Goal: Task Accomplishment & Management: Manage account settings

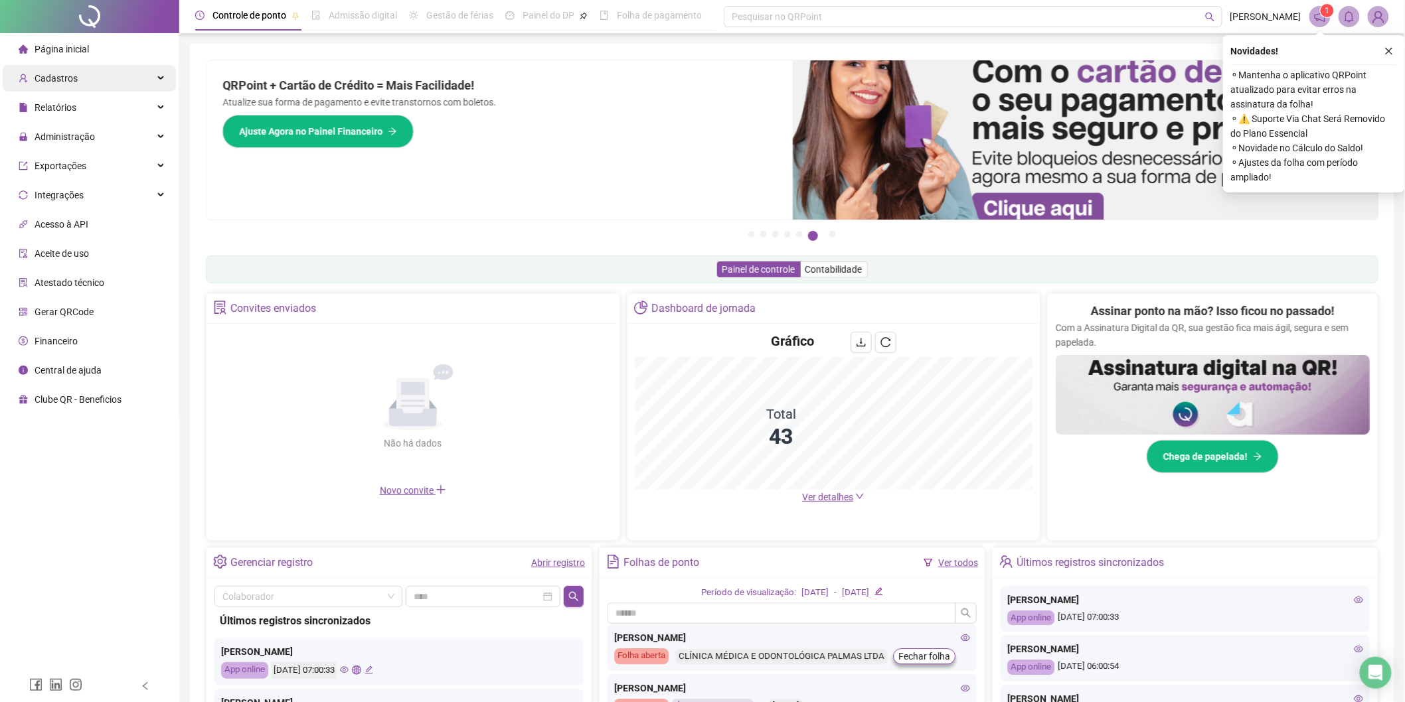
click at [84, 73] on div "Cadastros" at bounding box center [89, 78] width 173 height 27
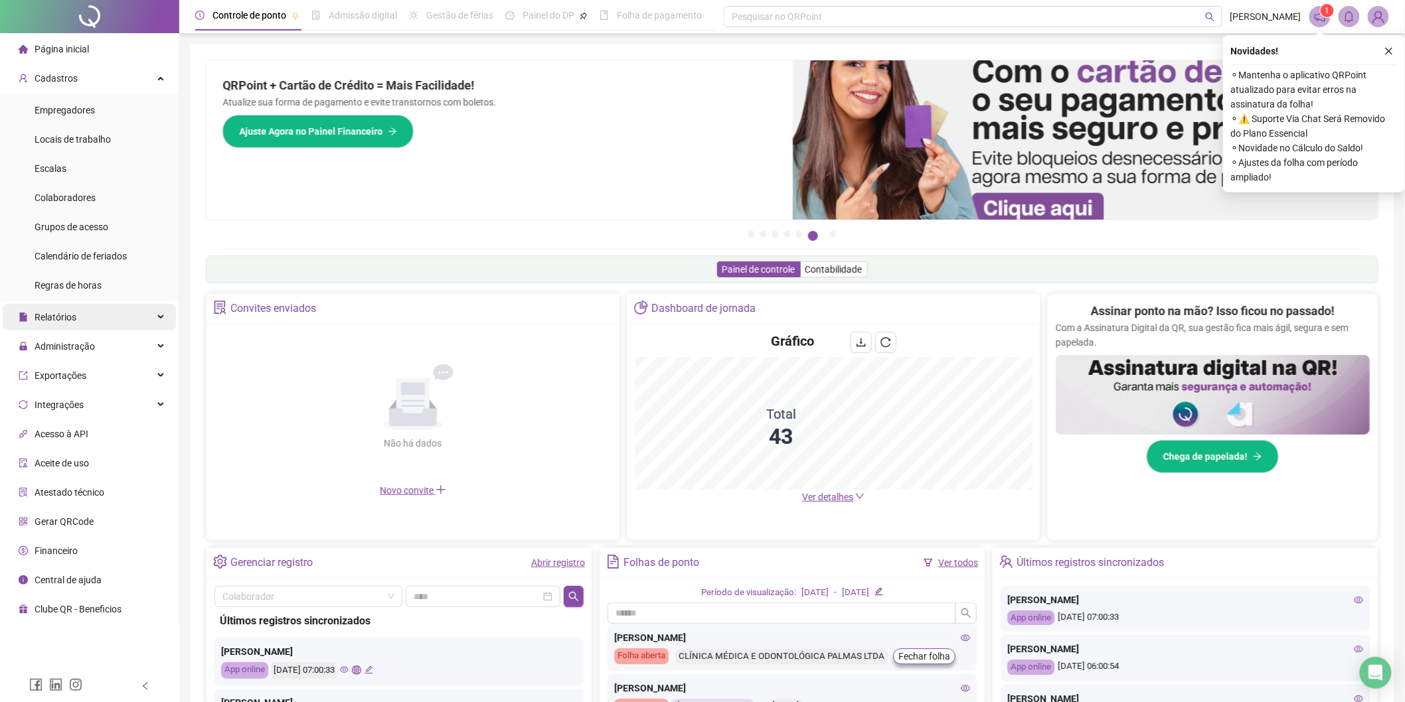
click at [102, 327] on div "Relatórios" at bounding box center [89, 317] width 173 height 27
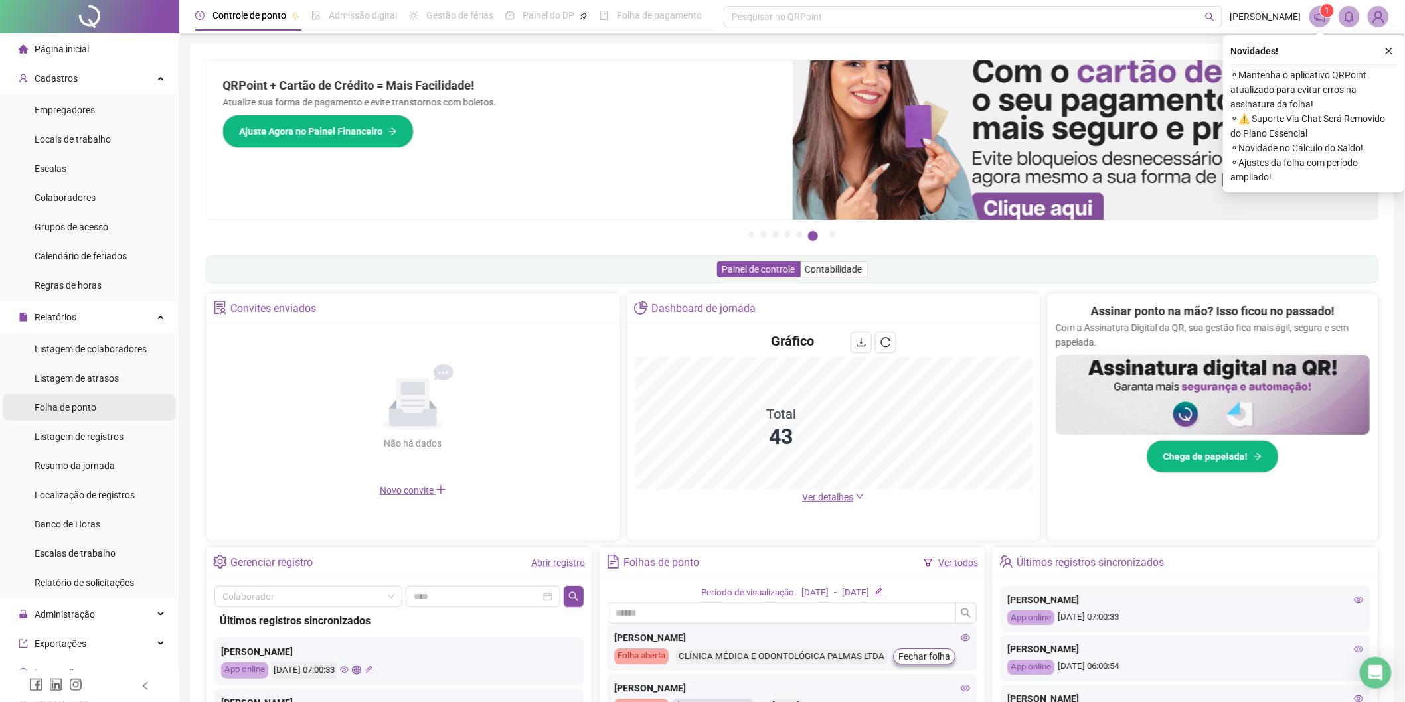
click at [82, 406] on span "Folha de ponto" at bounding box center [66, 407] width 62 height 11
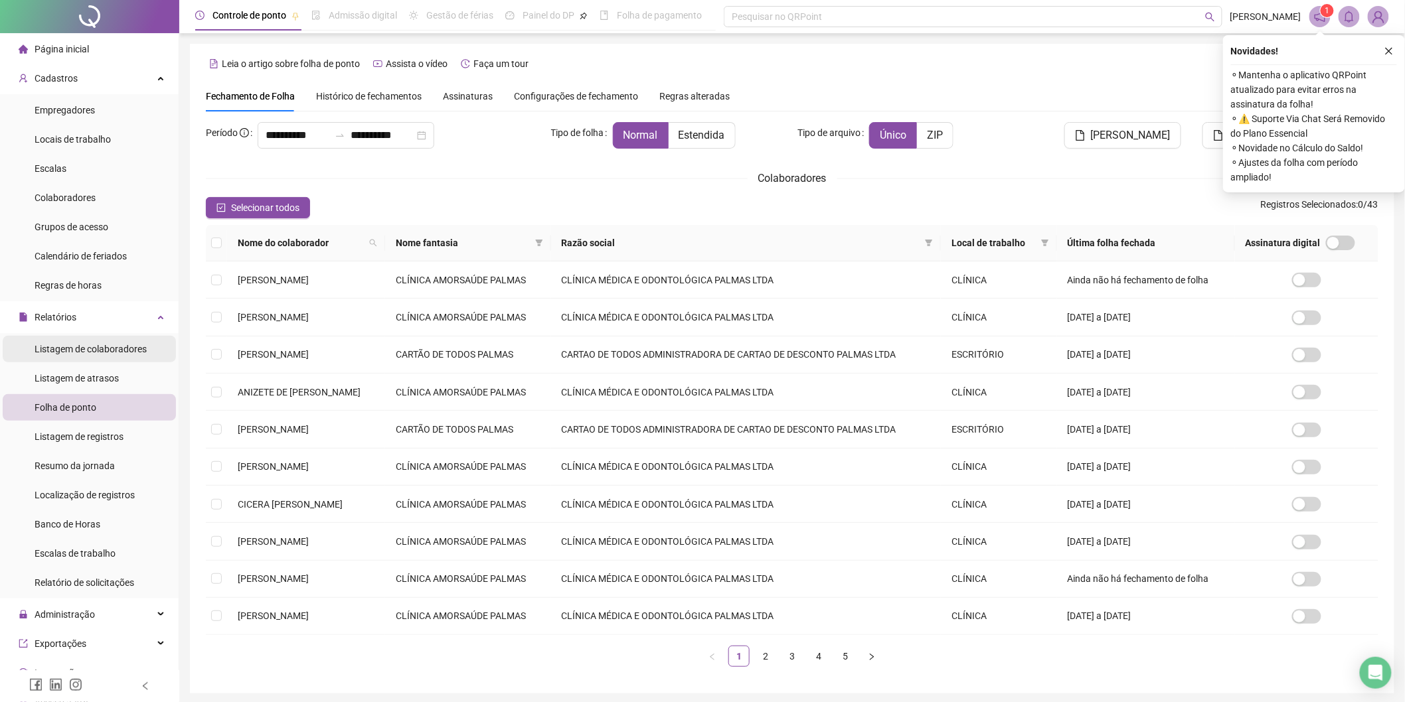
click at [94, 354] on span "Listagem de colaboradores" at bounding box center [91, 349] width 112 height 11
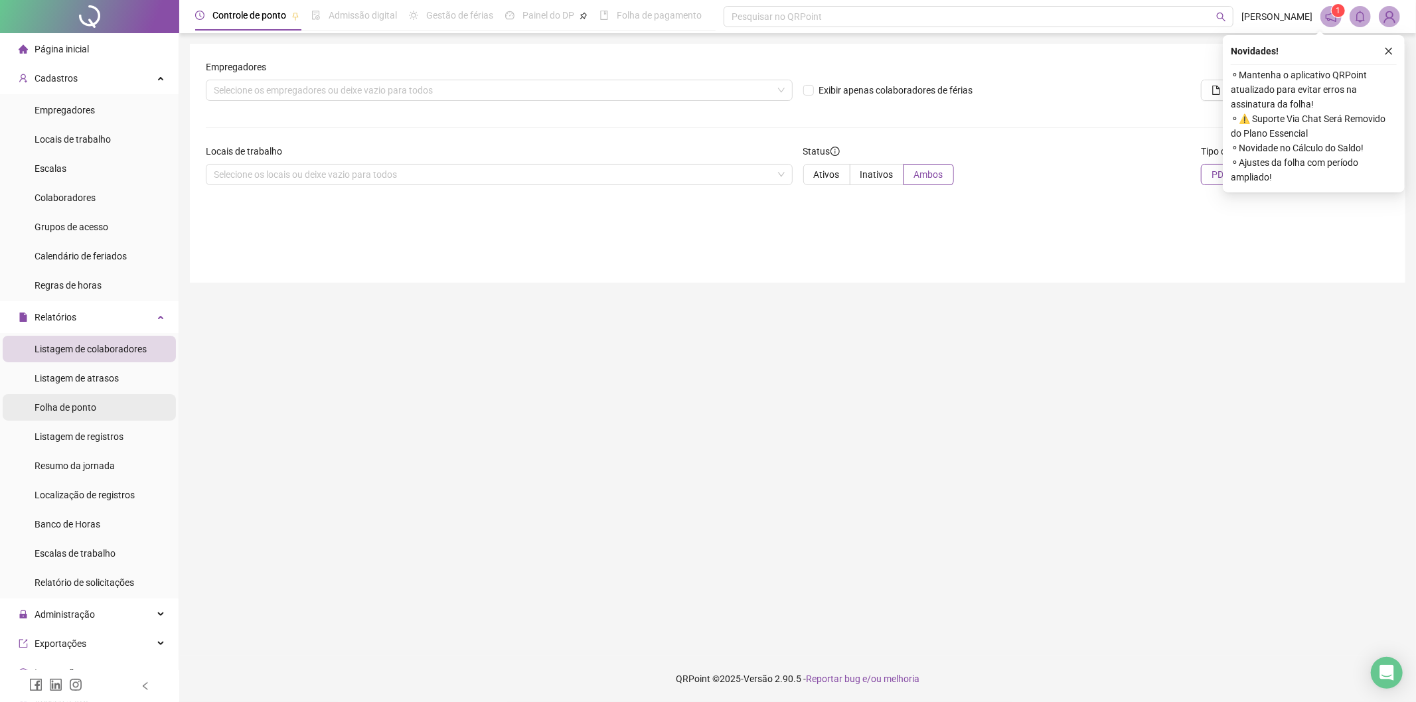
click at [86, 402] on span "Folha de ponto" at bounding box center [66, 407] width 62 height 11
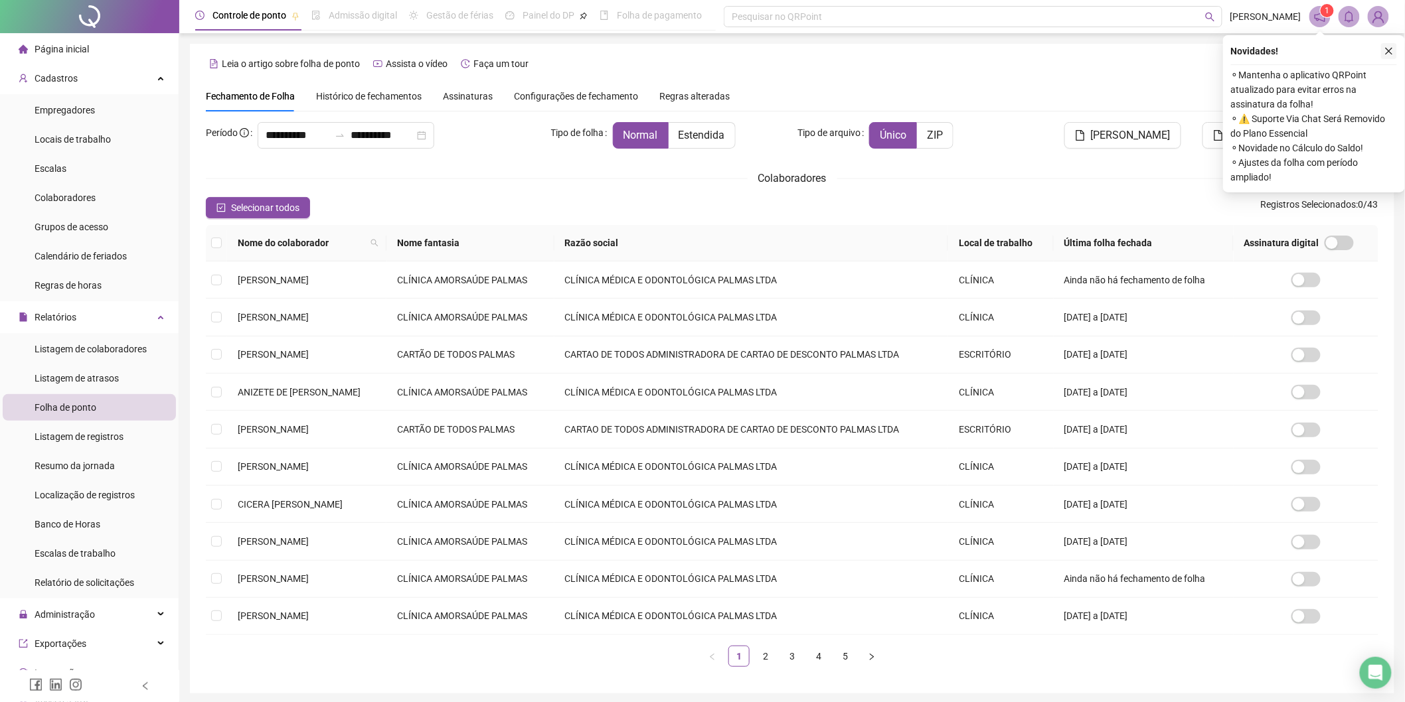
click at [1392, 50] on icon "close" at bounding box center [1388, 50] width 9 height 9
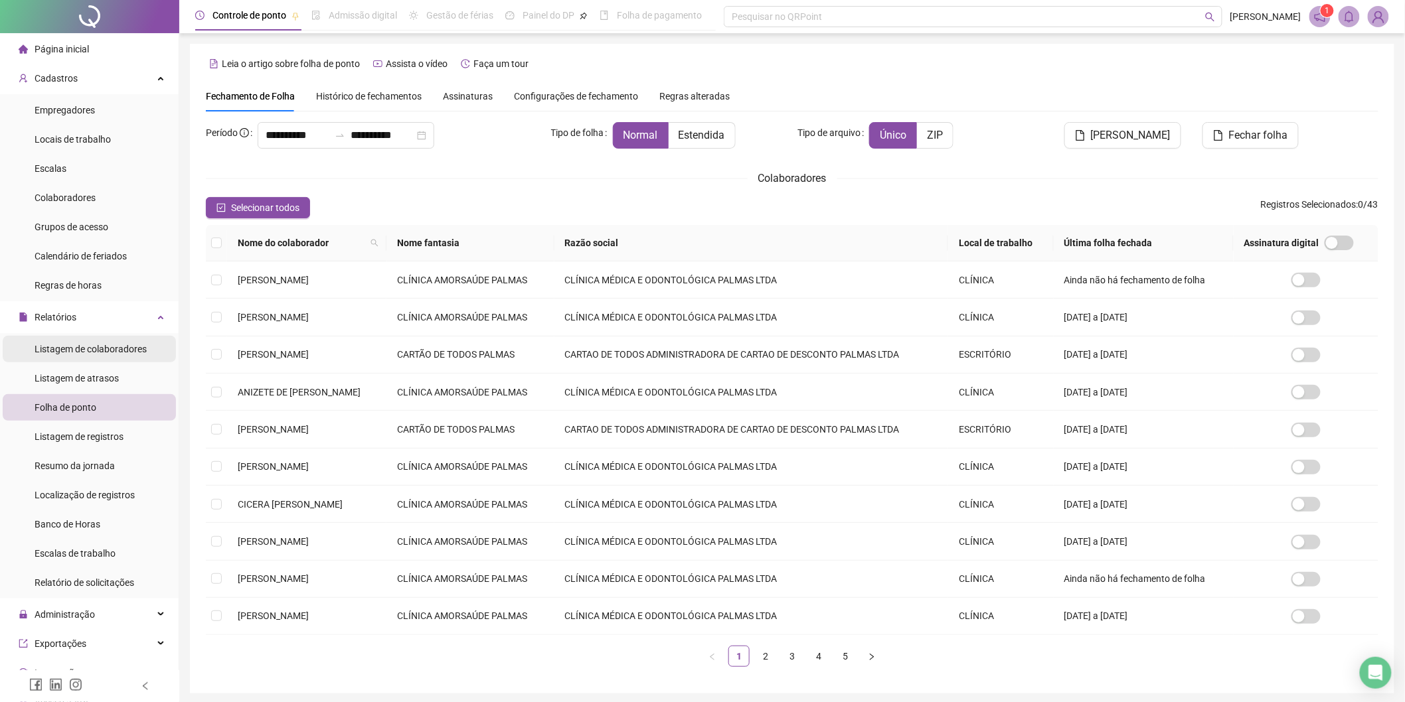
click at [116, 345] on span "Listagem de colaboradores" at bounding box center [91, 349] width 112 height 11
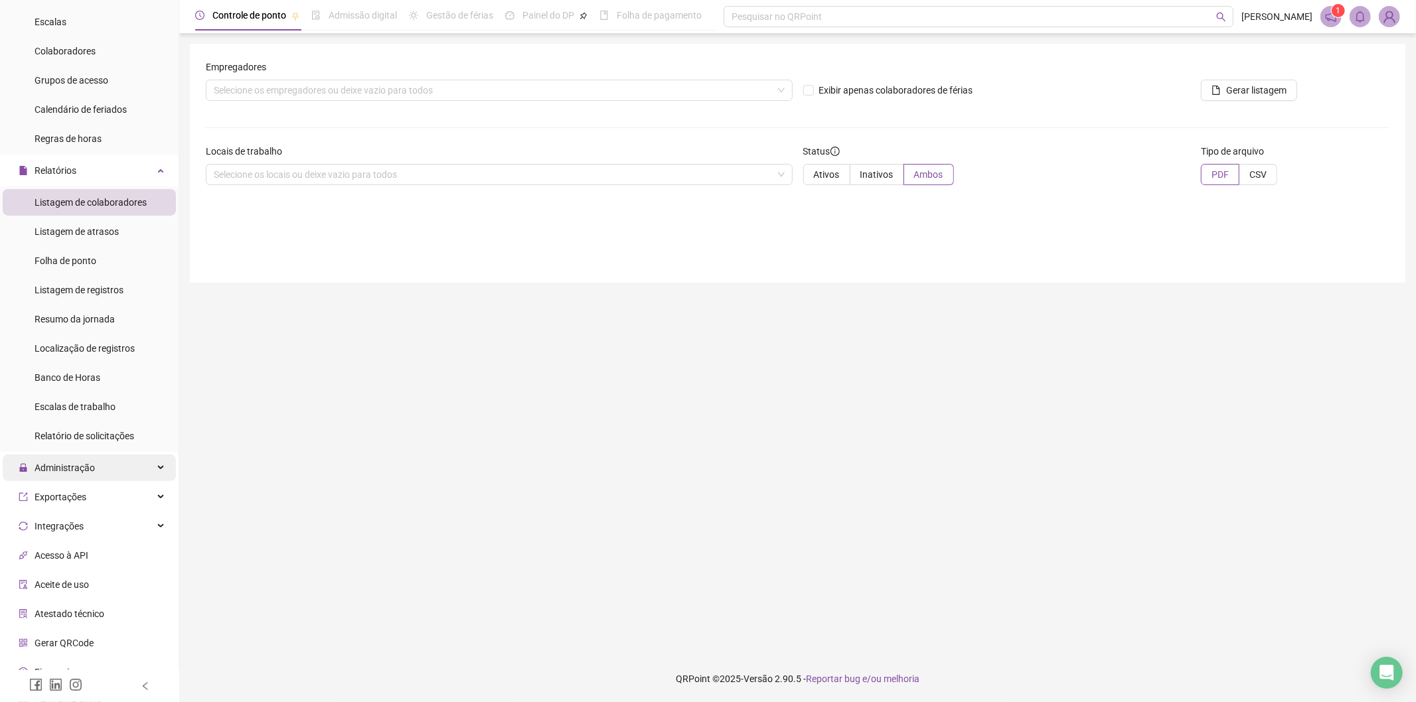
scroll to position [147, 0]
click at [107, 459] on div "Administração" at bounding box center [89, 467] width 173 height 27
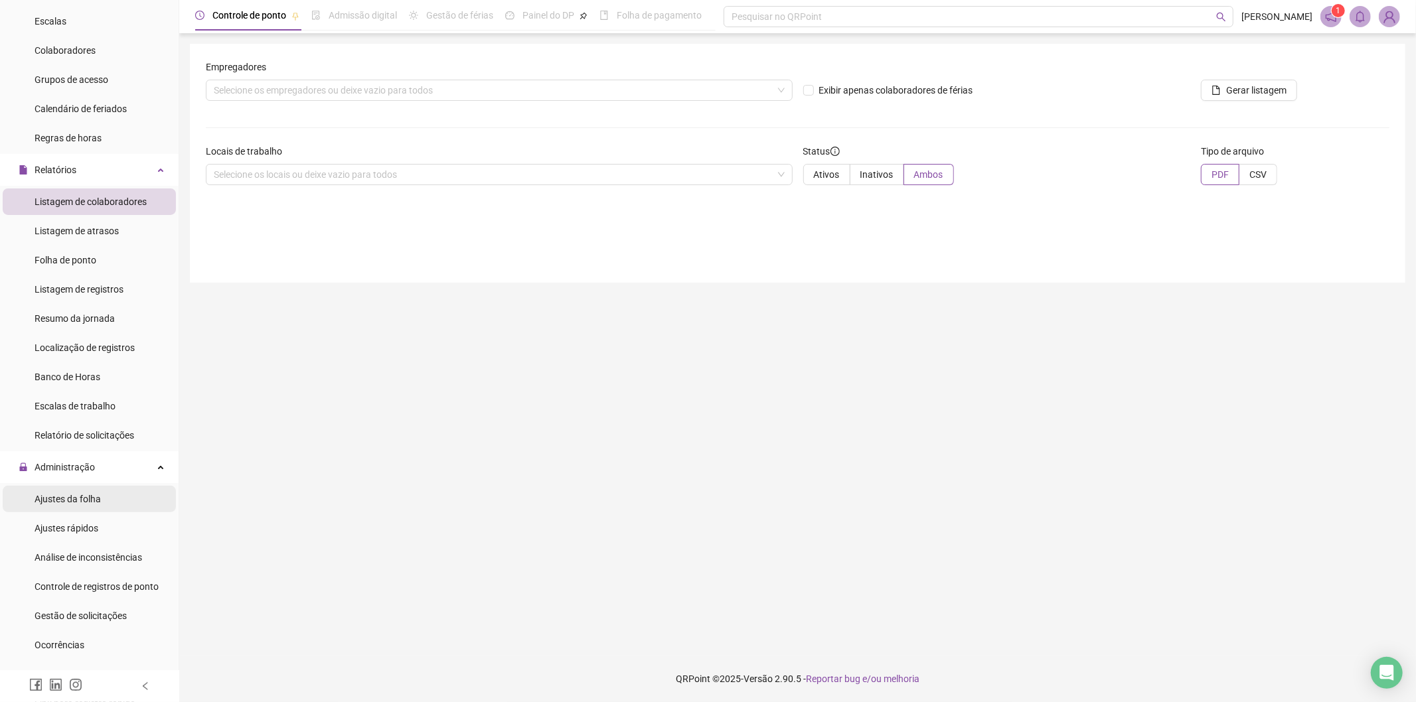
click at [56, 494] on span "Ajustes da folha" at bounding box center [68, 499] width 66 height 11
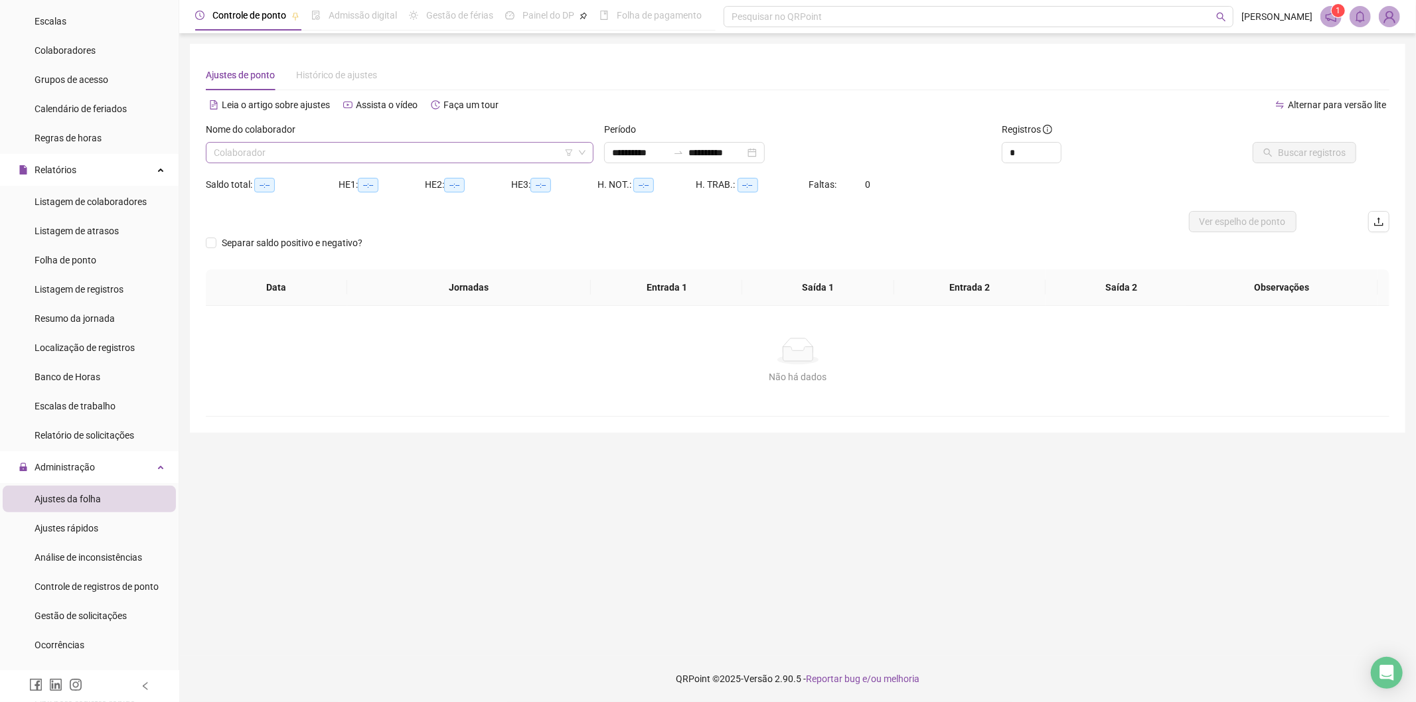
type input "**********"
click at [264, 151] on input "search" at bounding box center [394, 153] width 360 height 20
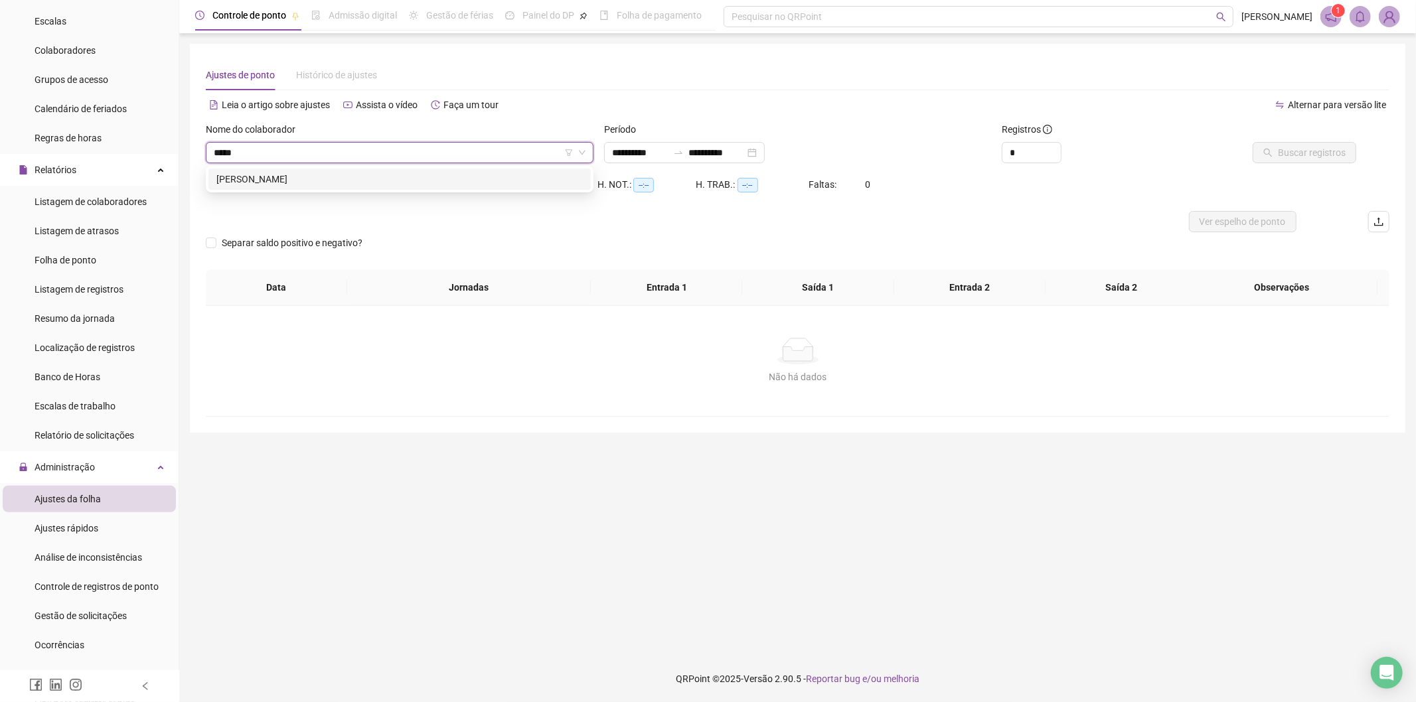
type input "******"
click at [270, 181] on div "RENATA NUNES PASSOS" at bounding box center [399, 179] width 366 height 15
click at [1306, 163] on button "Buscar registros" at bounding box center [1305, 152] width 104 height 21
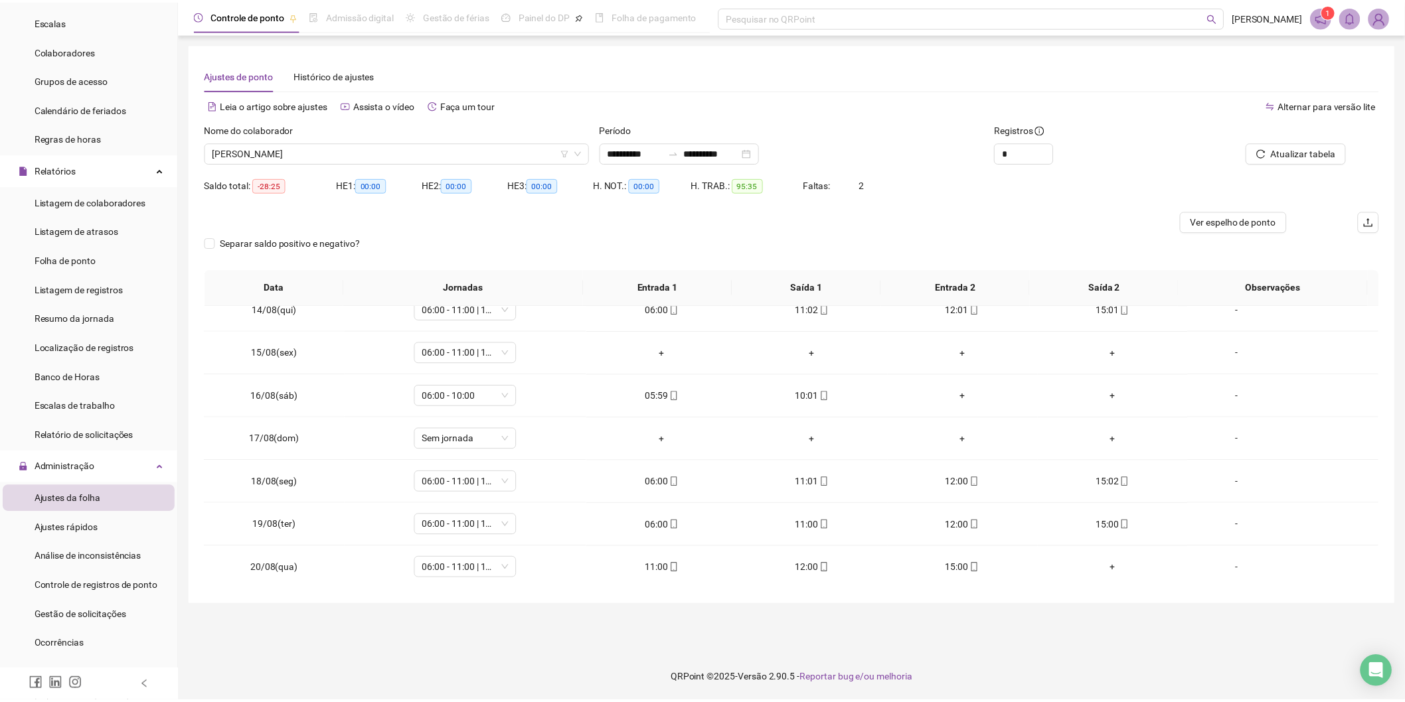
scroll to position [581, 0]
click at [107, 607] on div "Gestão de solicitações" at bounding box center [81, 616] width 92 height 27
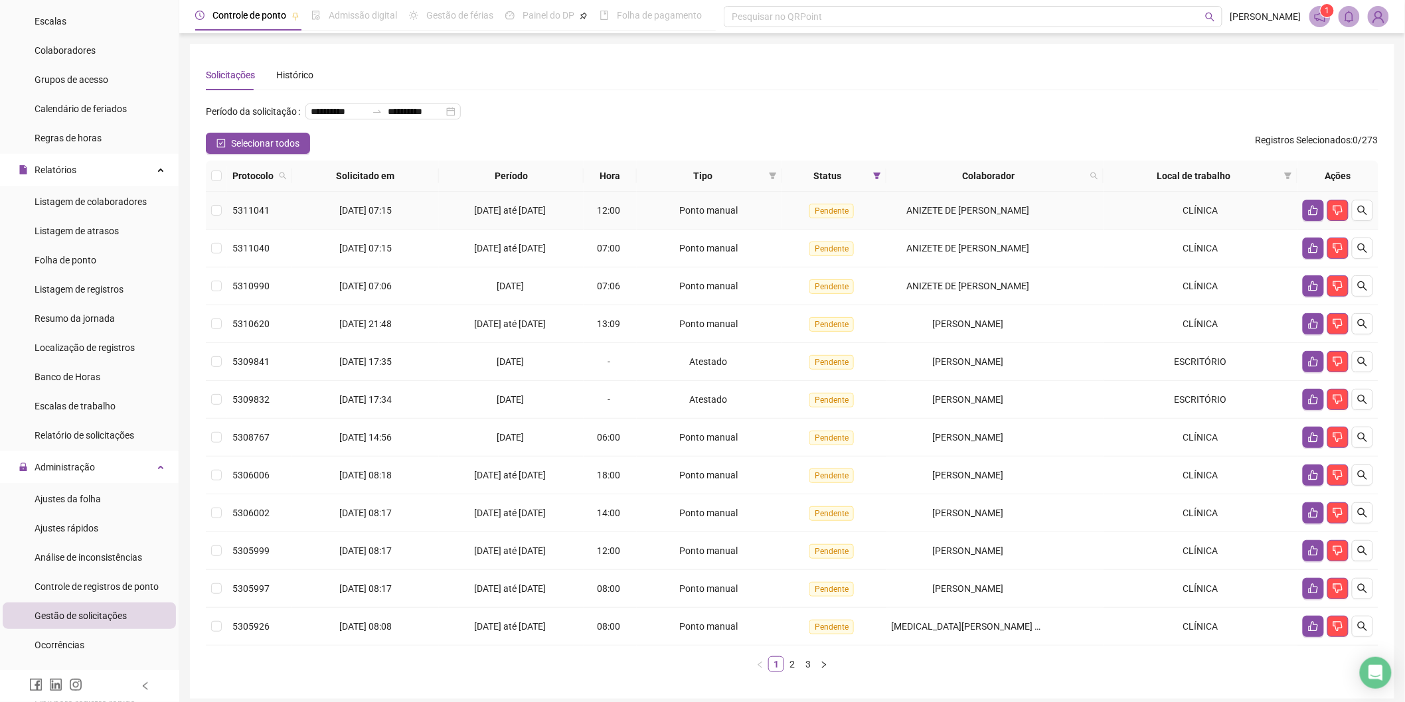
click at [210, 207] on td at bounding box center [216, 211] width 21 height 38
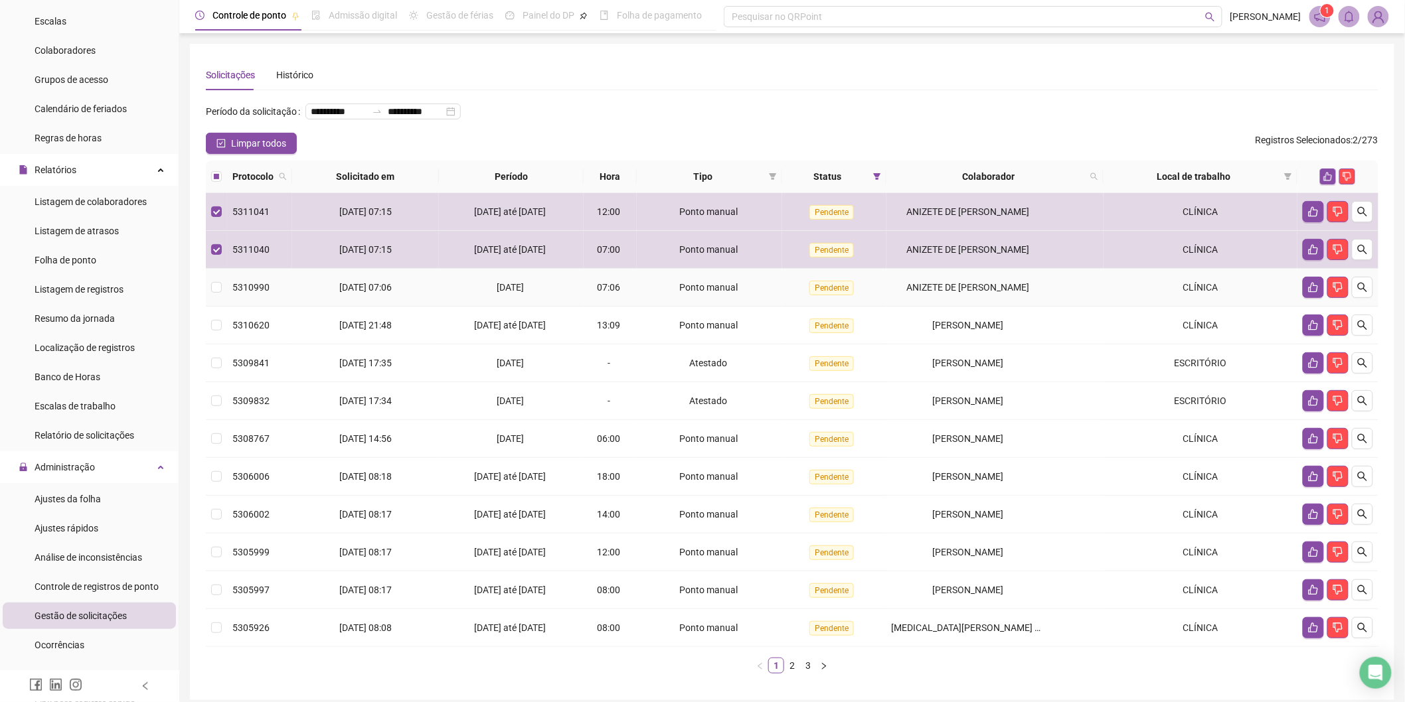
click at [220, 273] on td at bounding box center [216, 288] width 21 height 38
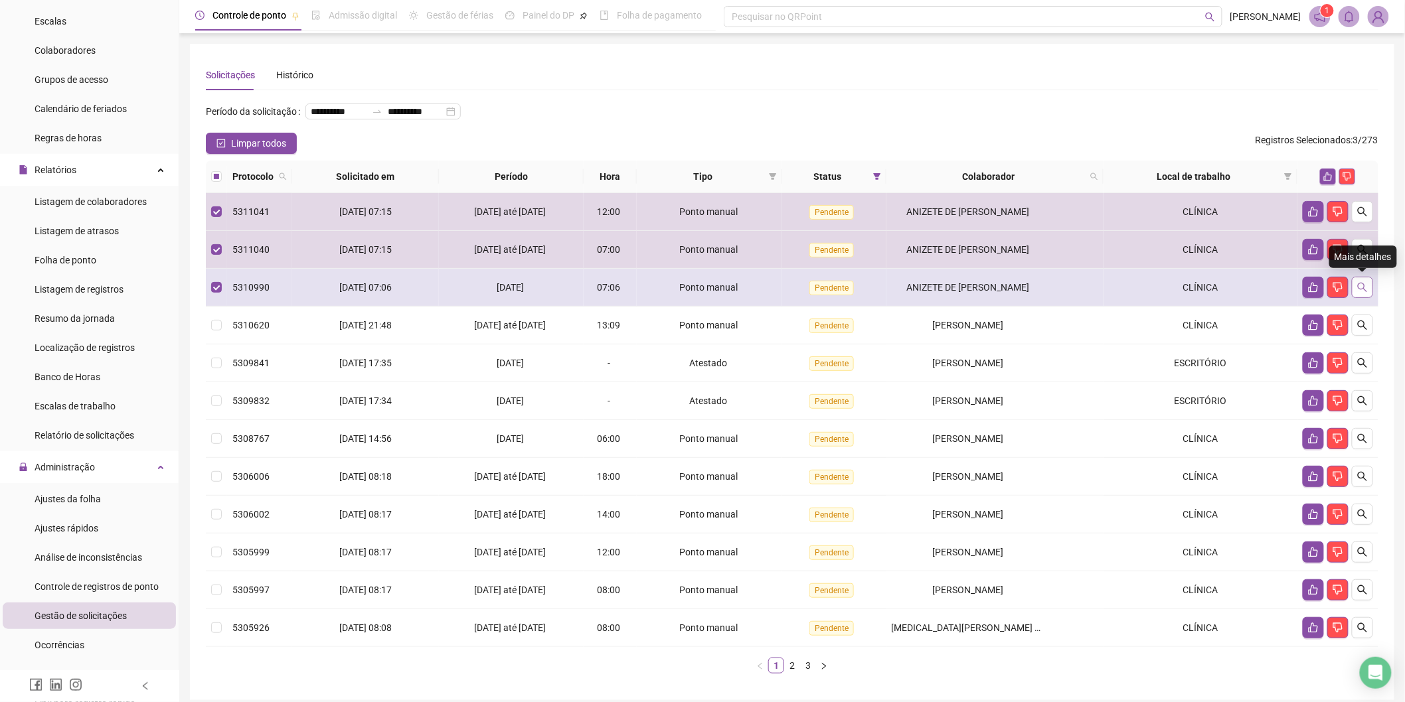
click at [1365, 289] on icon "search" at bounding box center [1362, 287] width 11 height 11
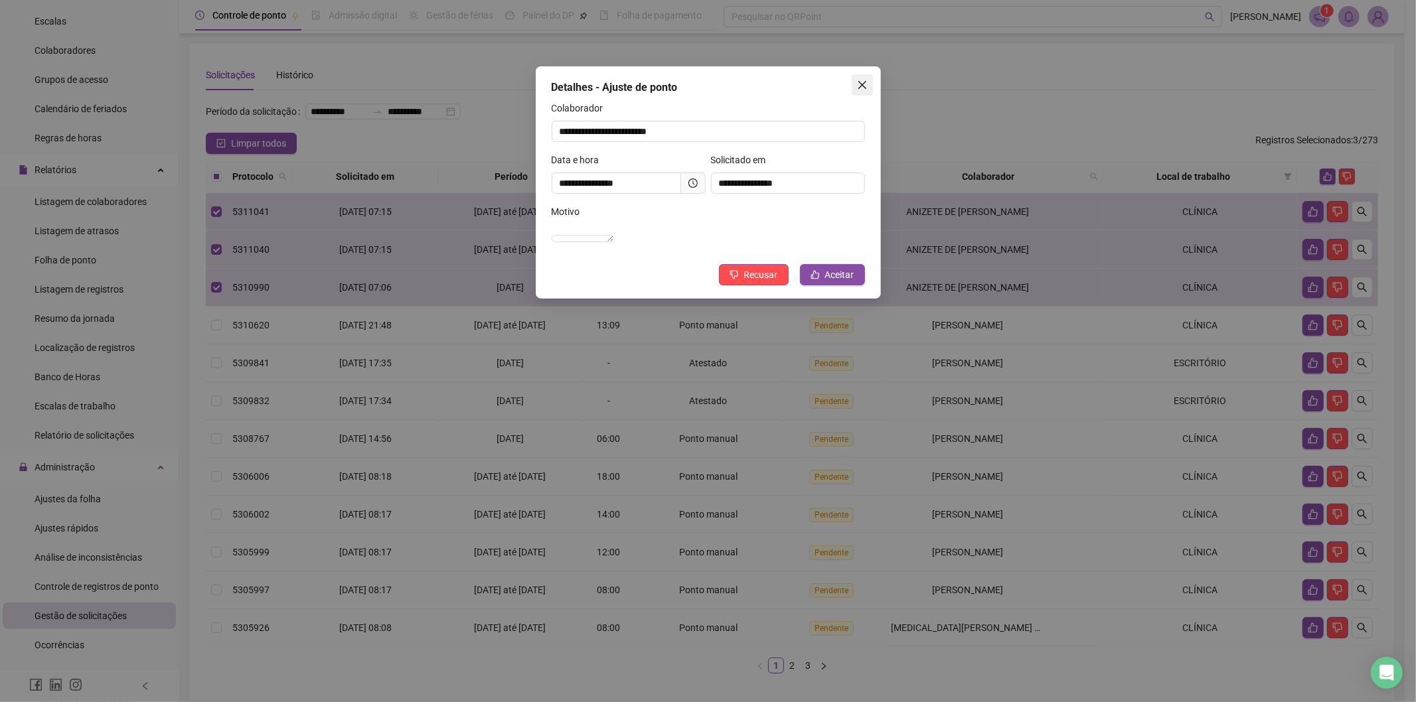
click at [860, 78] on button "Close" at bounding box center [862, 84] width 21 height 21
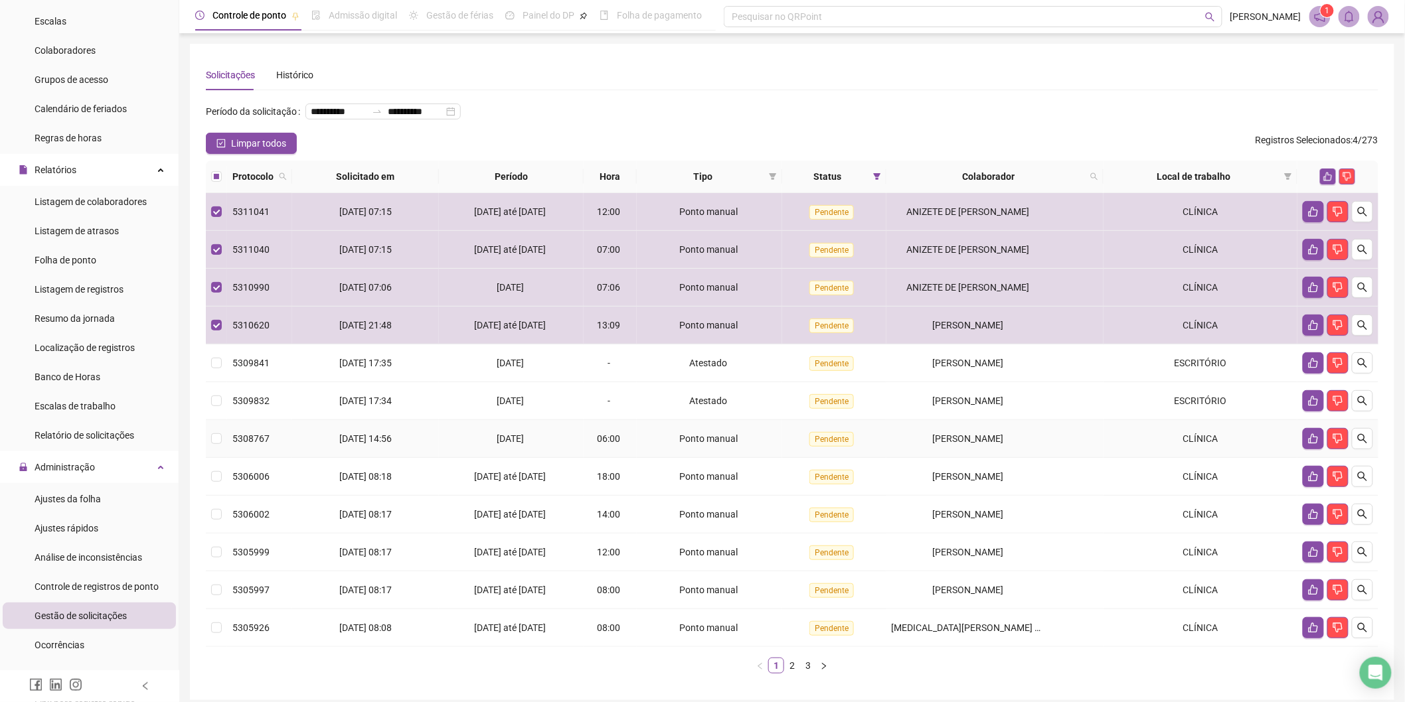
click at [222, 436] on td at bounding box center [216, 439] width 21 height 38
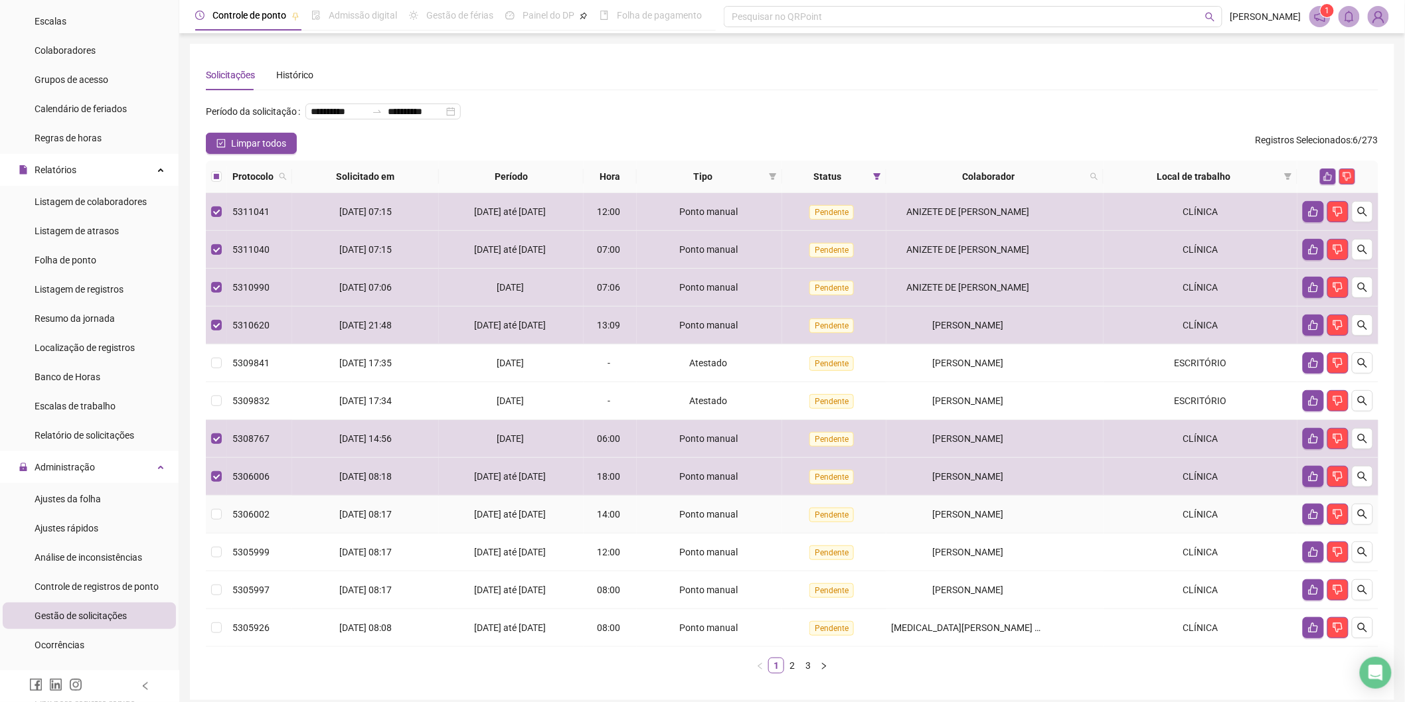
click at [208, 516] on td at bounding box center [216, 515] width 21 height 38
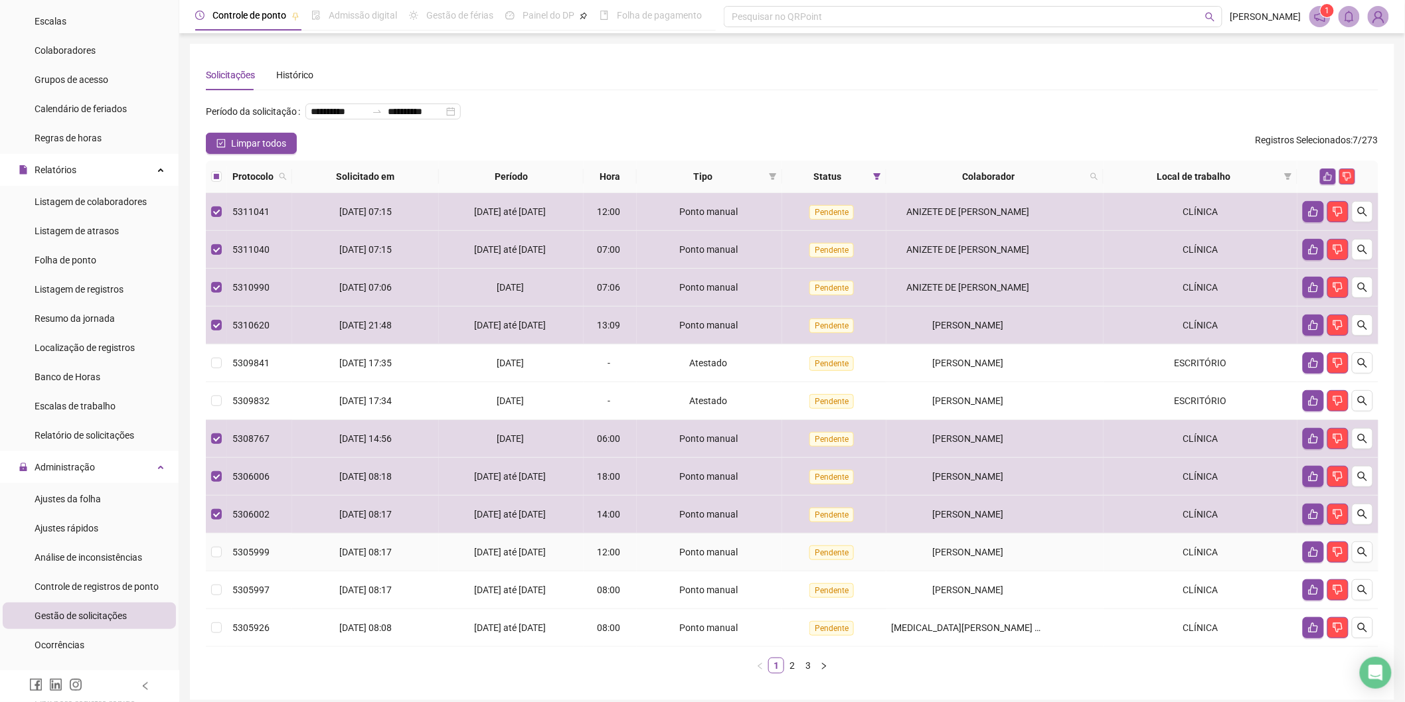
click at [208, 536] on td at bounding box center [216, 553] width 21 height 38
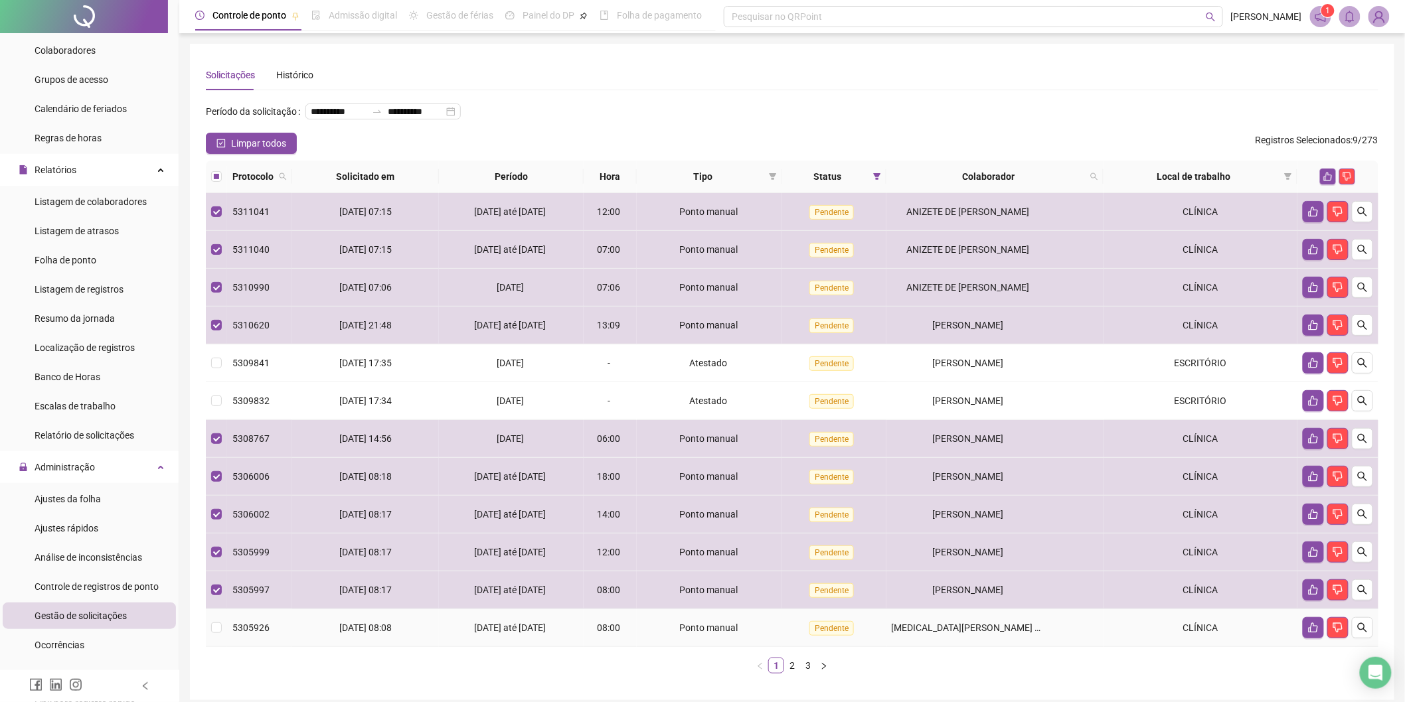
scroll to position [55, 0]
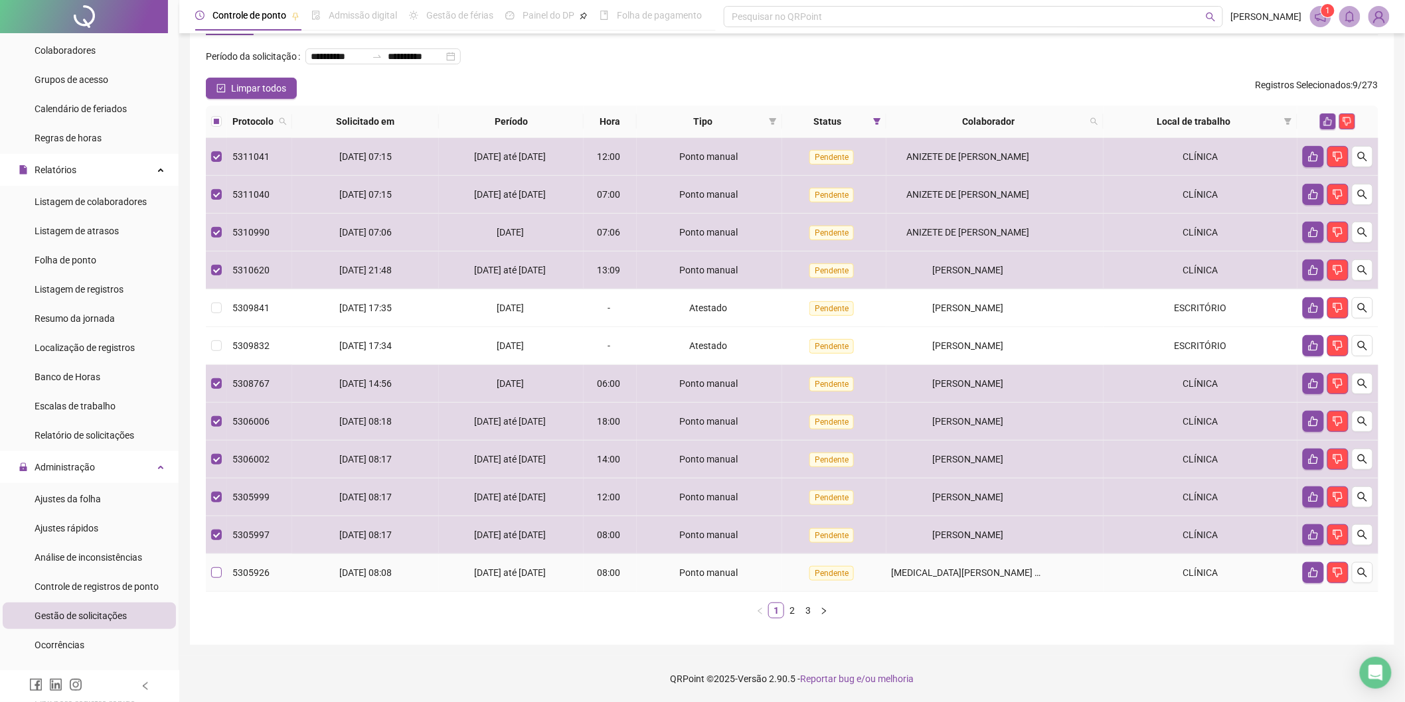
click at [213, 579] on label at bounding box center [216, 573] width 11 height 15
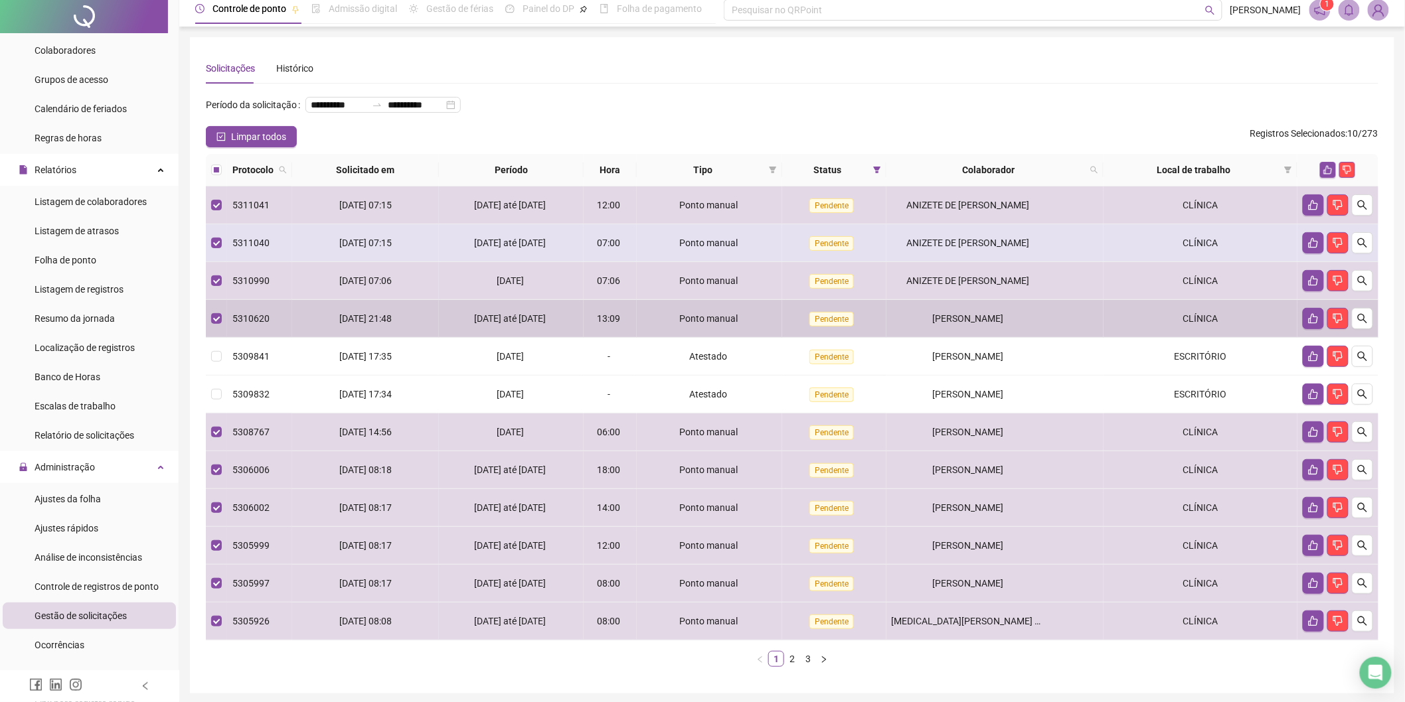
scroll to position [0, 0]
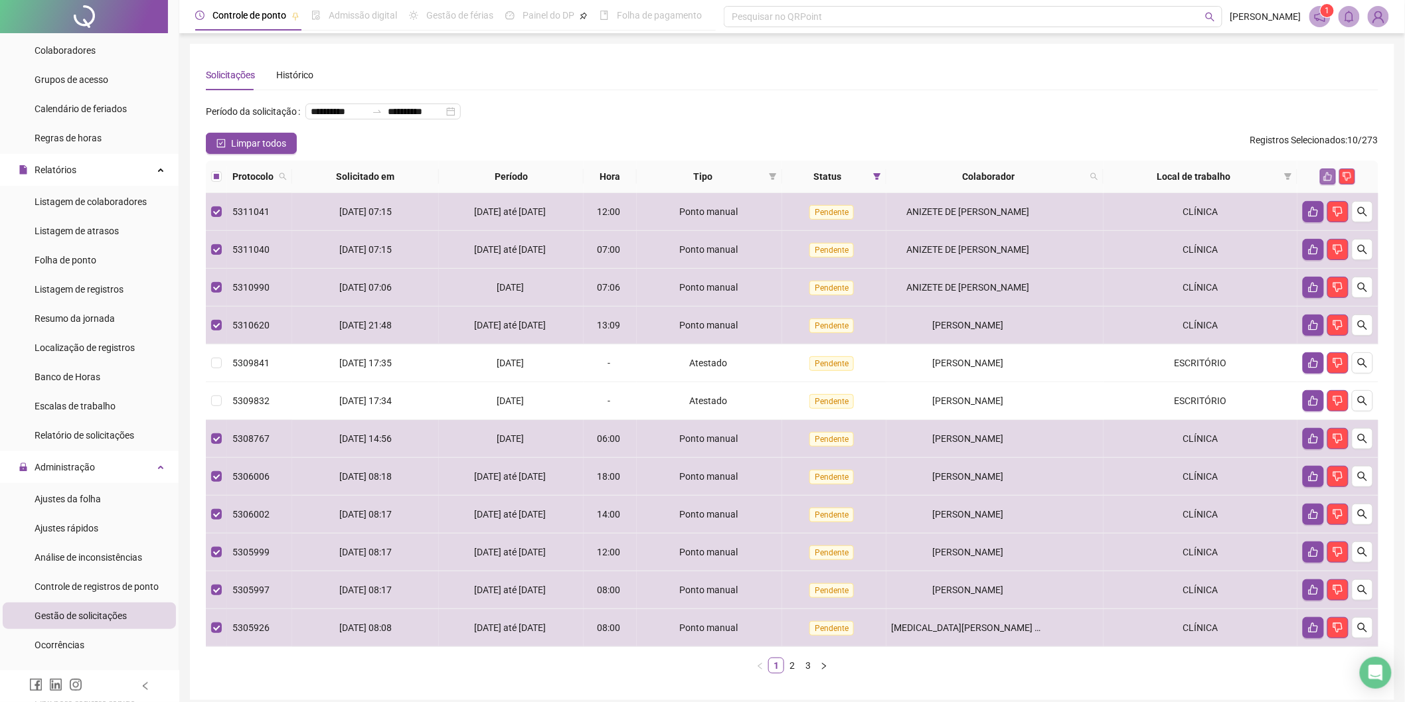
click at [1328, 172] on icon "like" at bounding box center [1327, 176] width 9 height 9
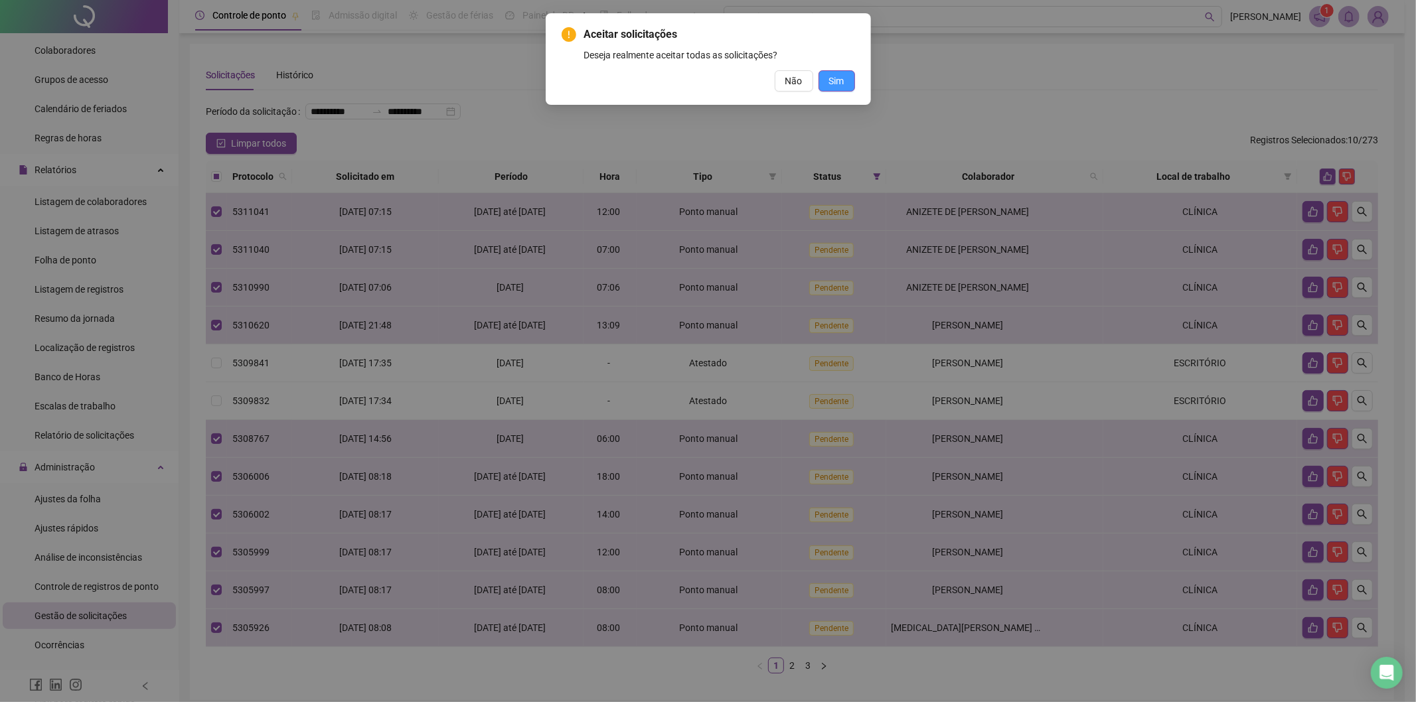
click at [836, 78] on span "Sim" at bounding box center [836, 81] width 15 height 15
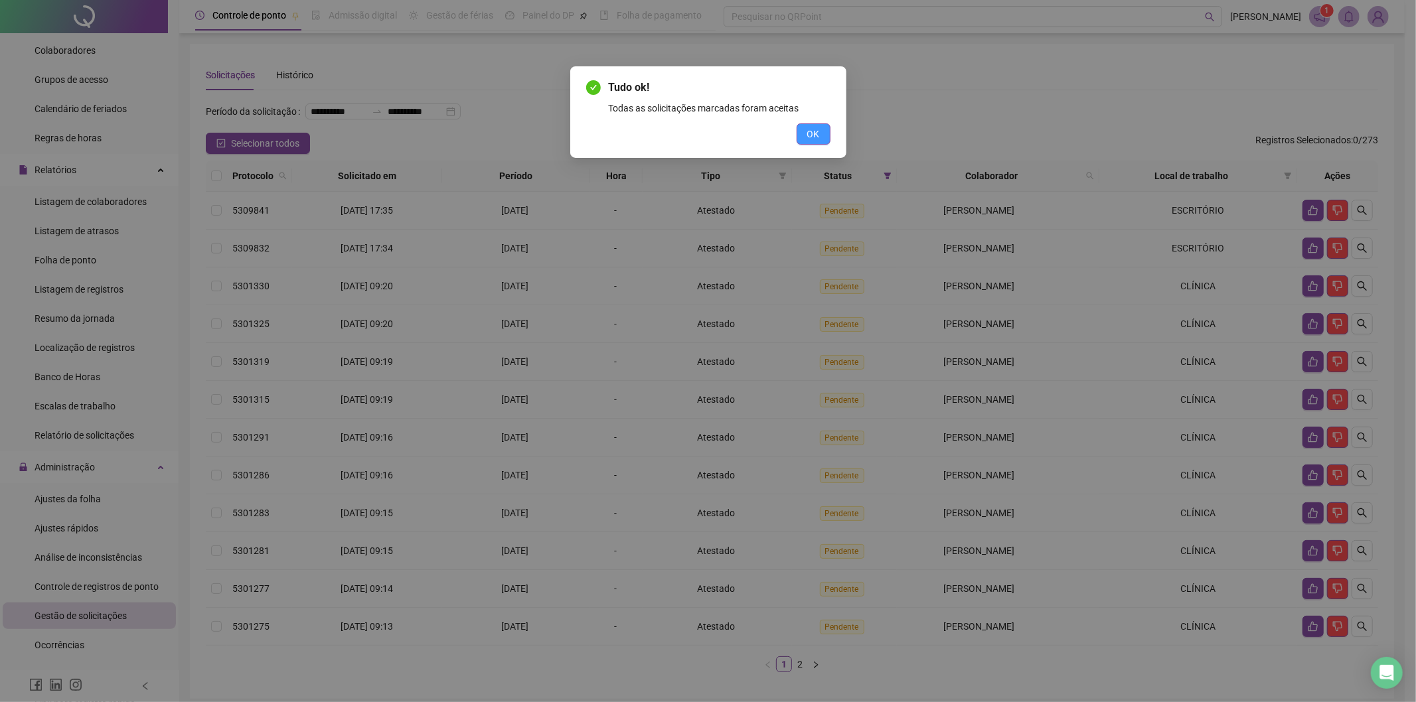
click at [815, 137] on span "OK" at bounding box center [813, 134] width 13 height 15
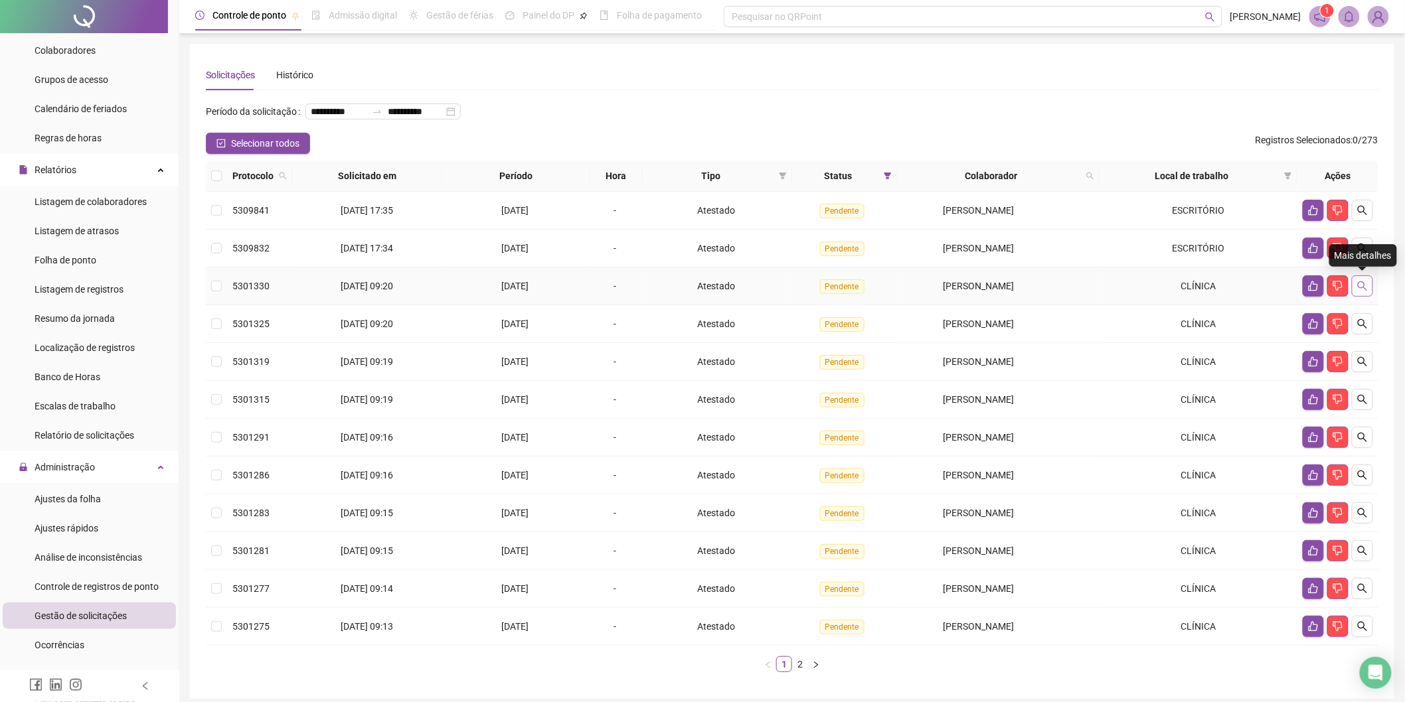
click at [1369, 284] on button "button" at bounding box center [1361, 285] width 21 height 21
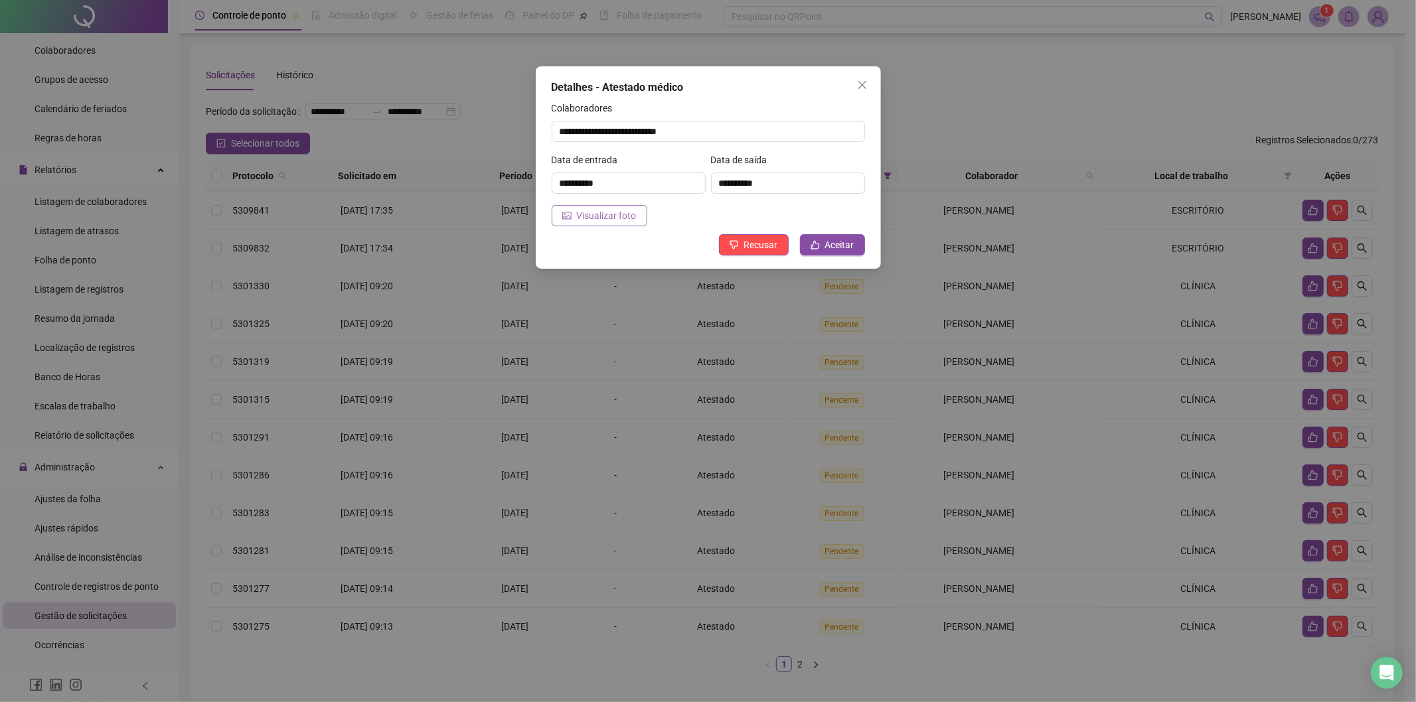
click at [601, 215] on span "Visualizar foto" at bounding box center [607, 215] width 60 height 15
click at [867, 80] on span "Close" at bounding box center [862, 85] width 21 height 11
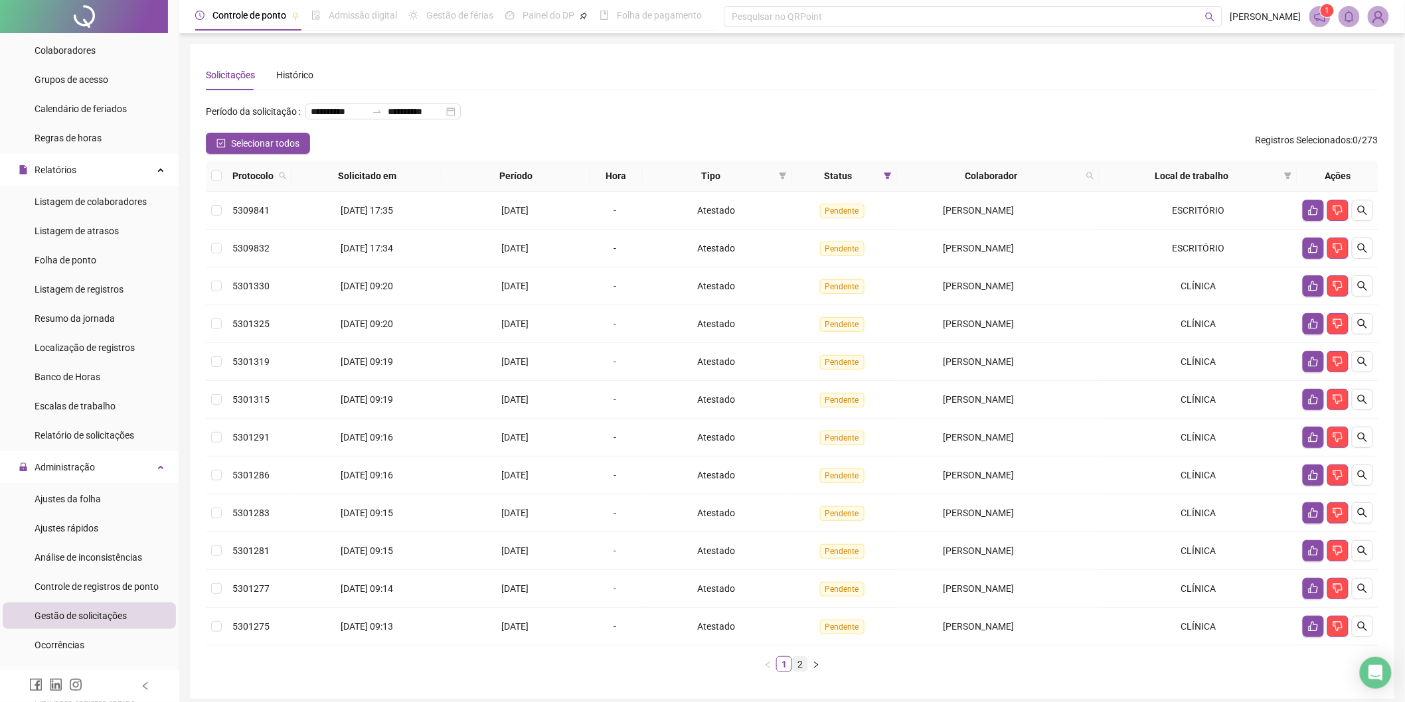
click at [800, 667] on link "2" at bounding box center [800, 664] width 15 height 15
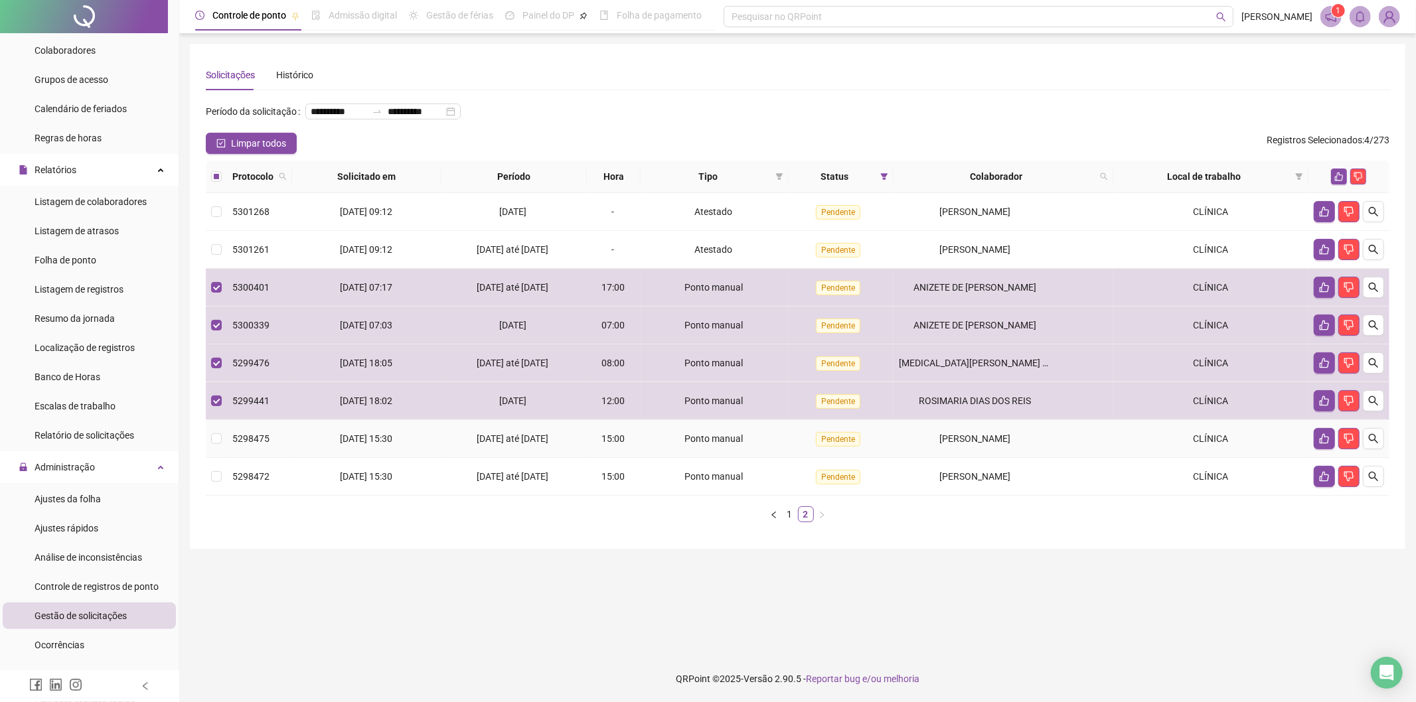
click at [216, 429] on td at bounding box center [216, 439] width 21 height 38
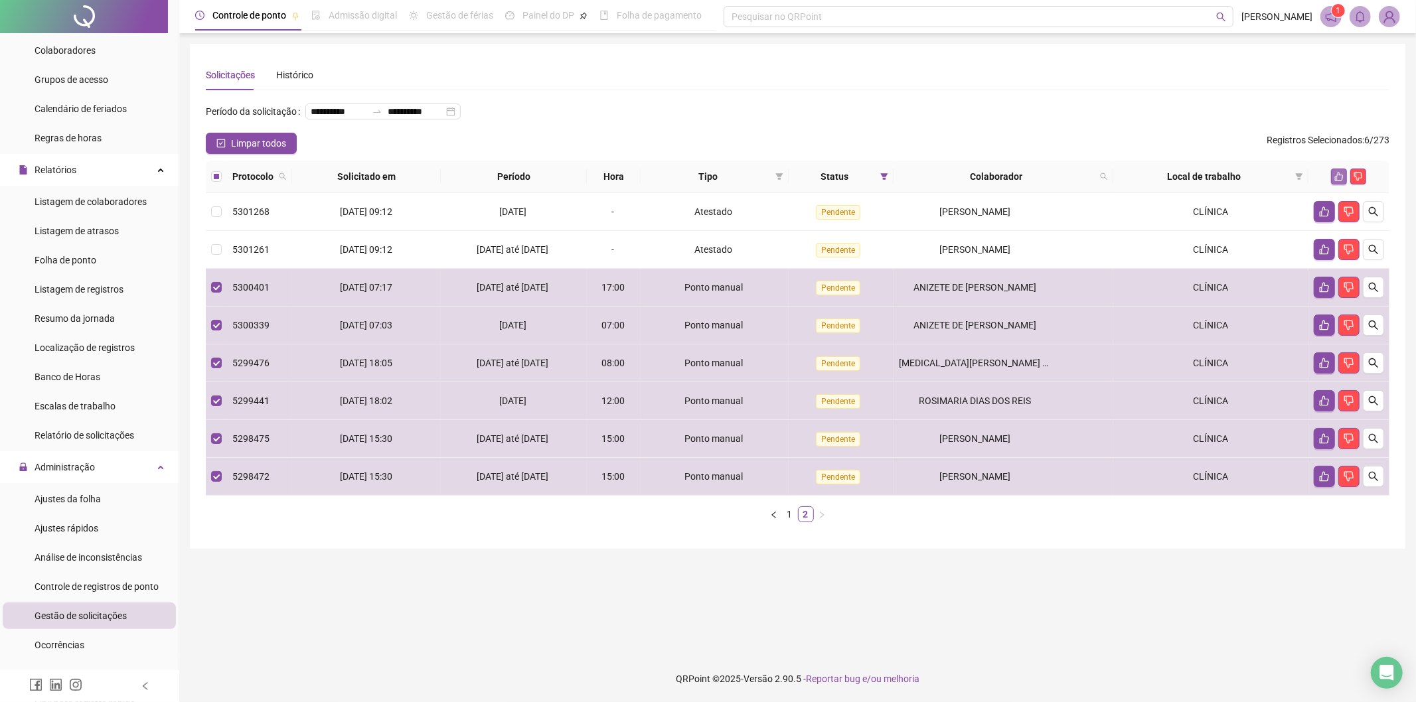
click at [1337, 176] on icon "like" at bounding box center [1339, 177] width 9 height 9
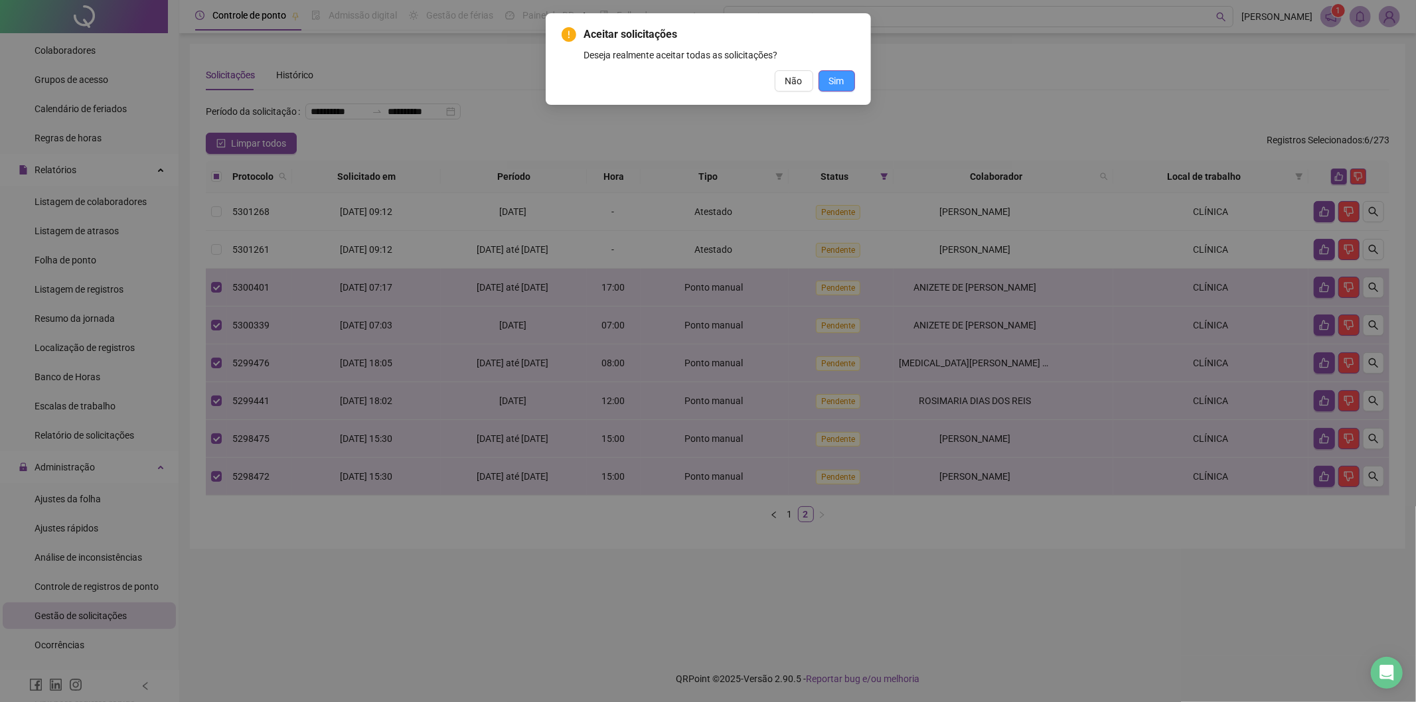
click at [832, 77] on span "Sim" at bounding box center [836, 81] width 15 height 15
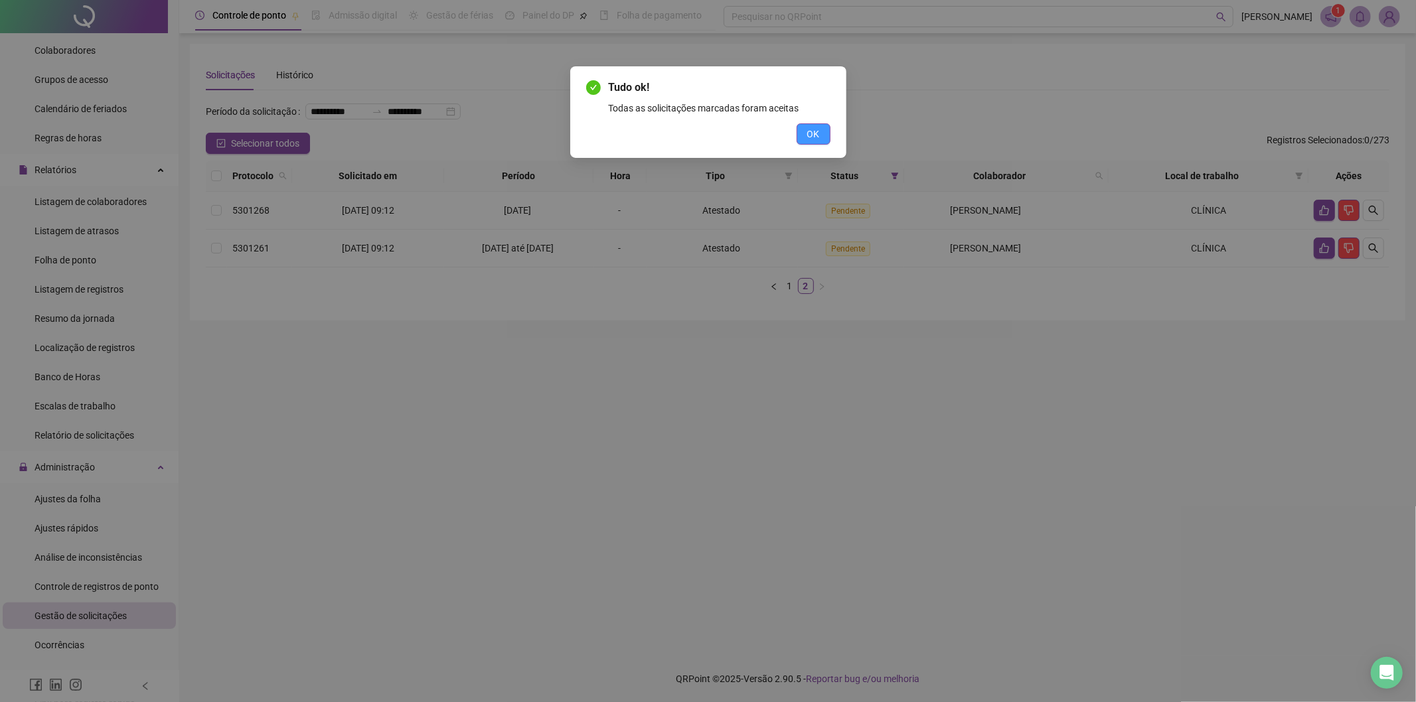
click at [817, 138] on span "OK" at bounding box center [813, 134] width 13 height 15
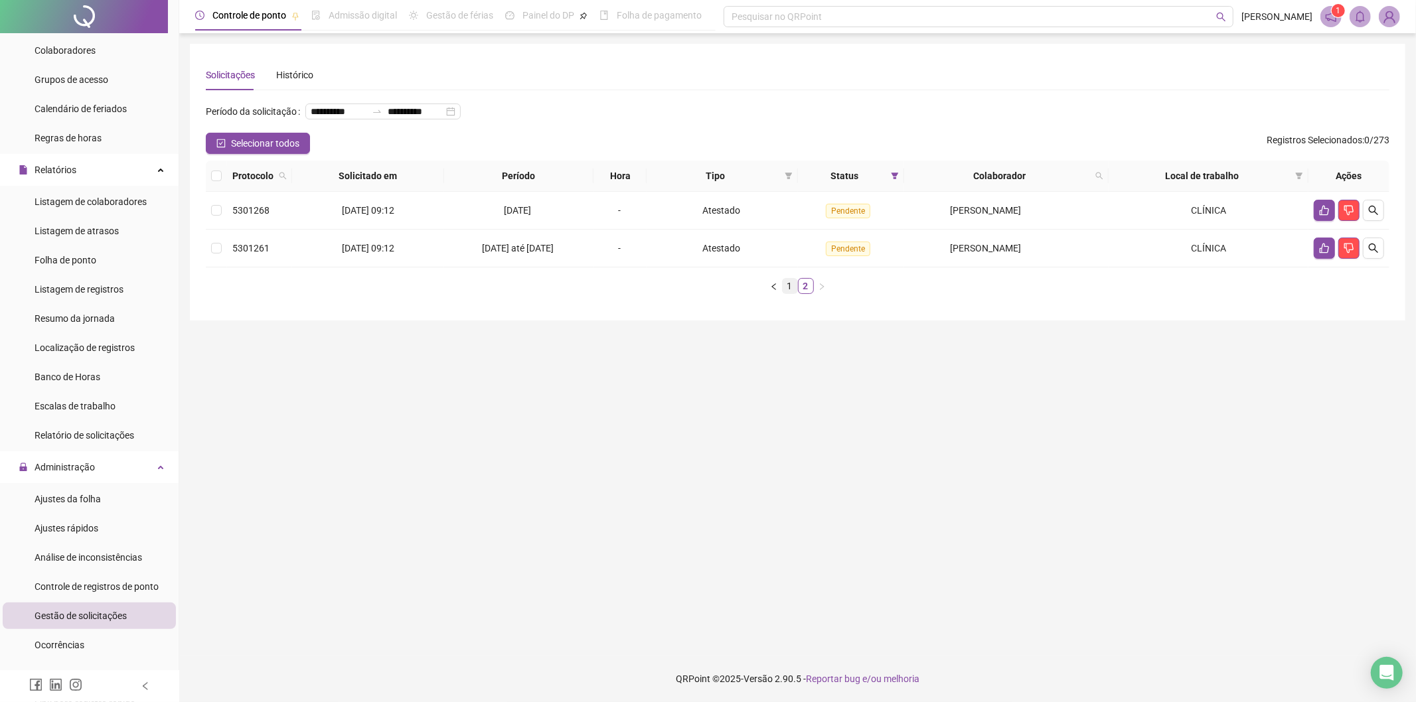
click at [794, 288] on link "1" at bounding box center [790, 286] width 15 height 15
